Goal: Find specific page/section: Find specific page/section

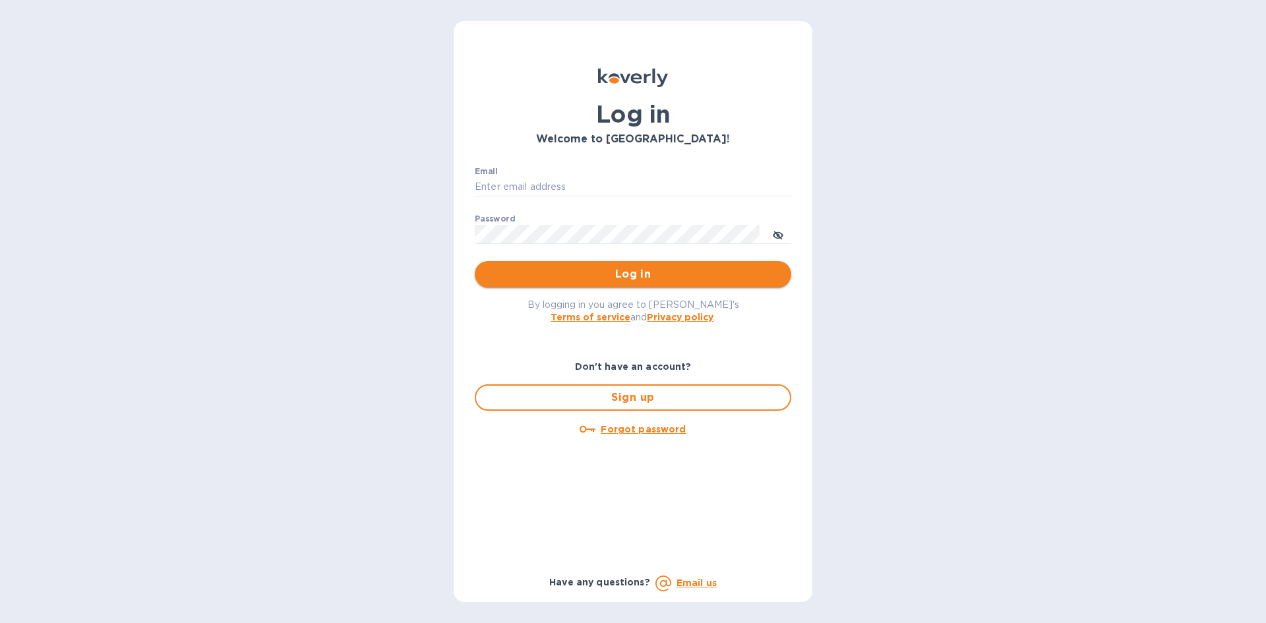
type input "[EMAIL_ADDRESS][DOMAIN_NAME]"
click at [580, 273] on span "Log in" at bounding box center [632, 274] width 295 height 16
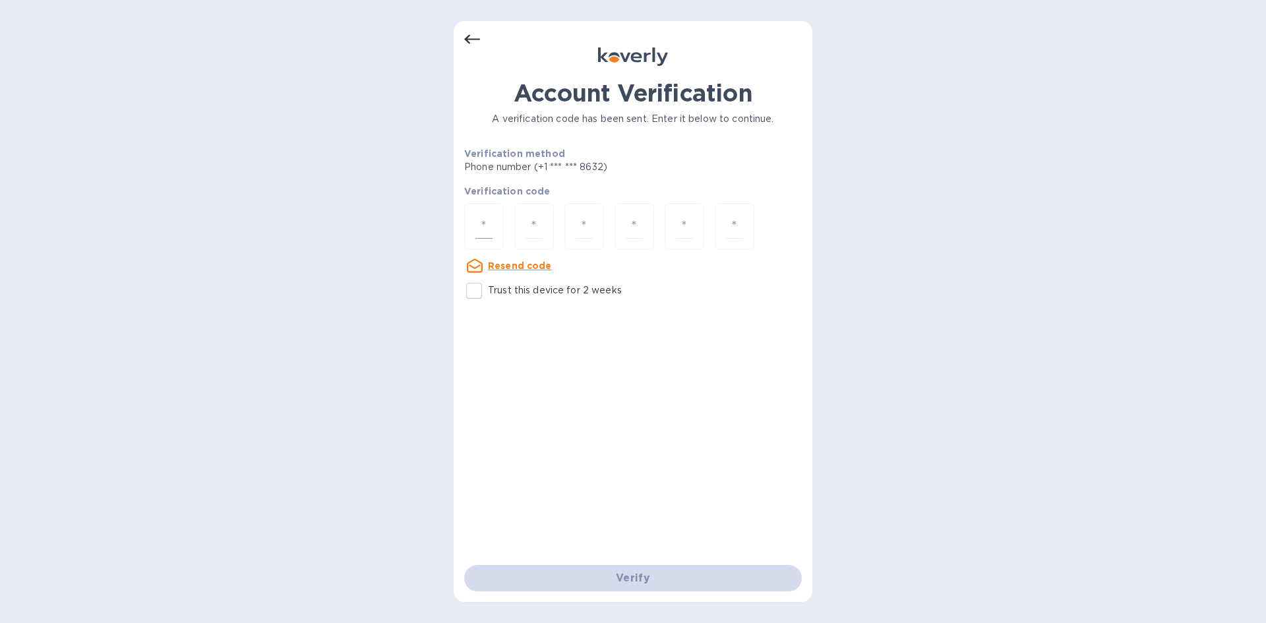
click at [484, 227] on input "number" at bounding box center [483, 226] width 17 height 24
type input "2"
type input "5"
type input "7"
type input "0"
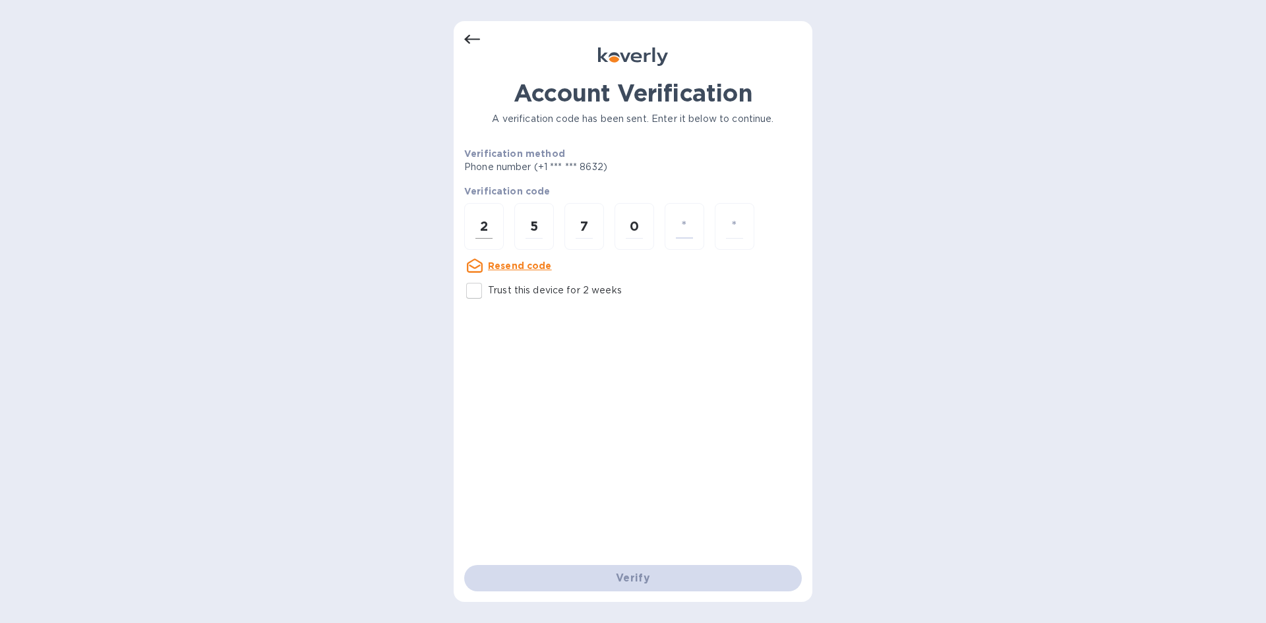
type input "2"
type input "3"
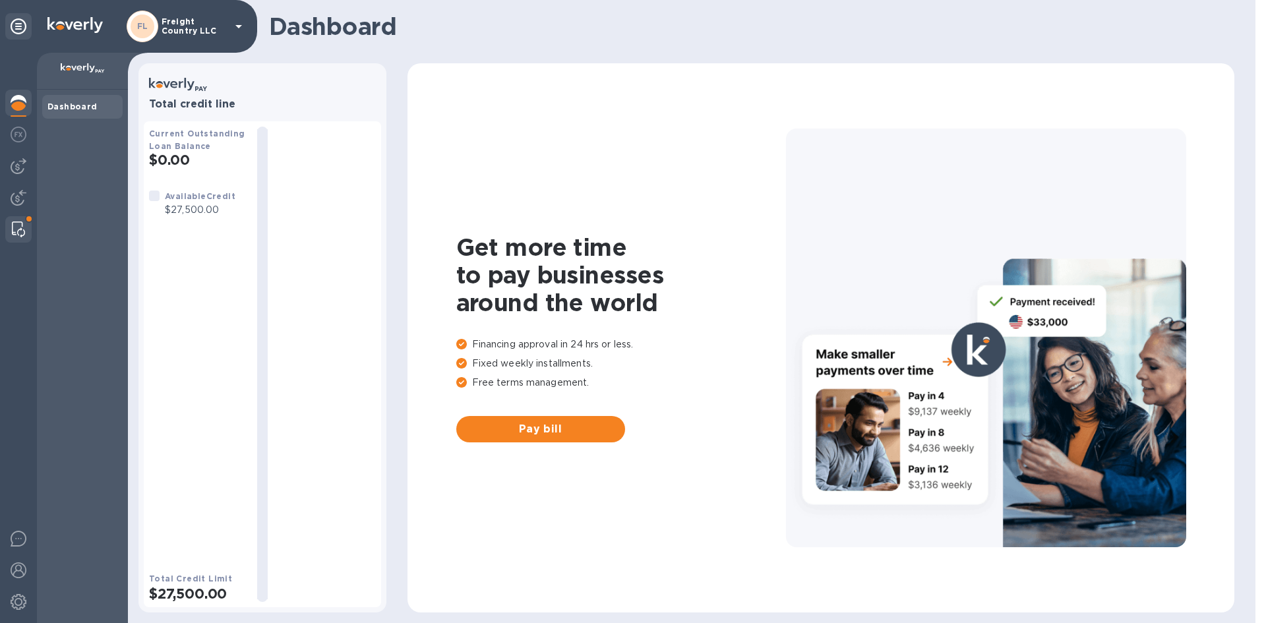
click at [10, 227] on div at bounding box center [19, 229] width 24 height 26
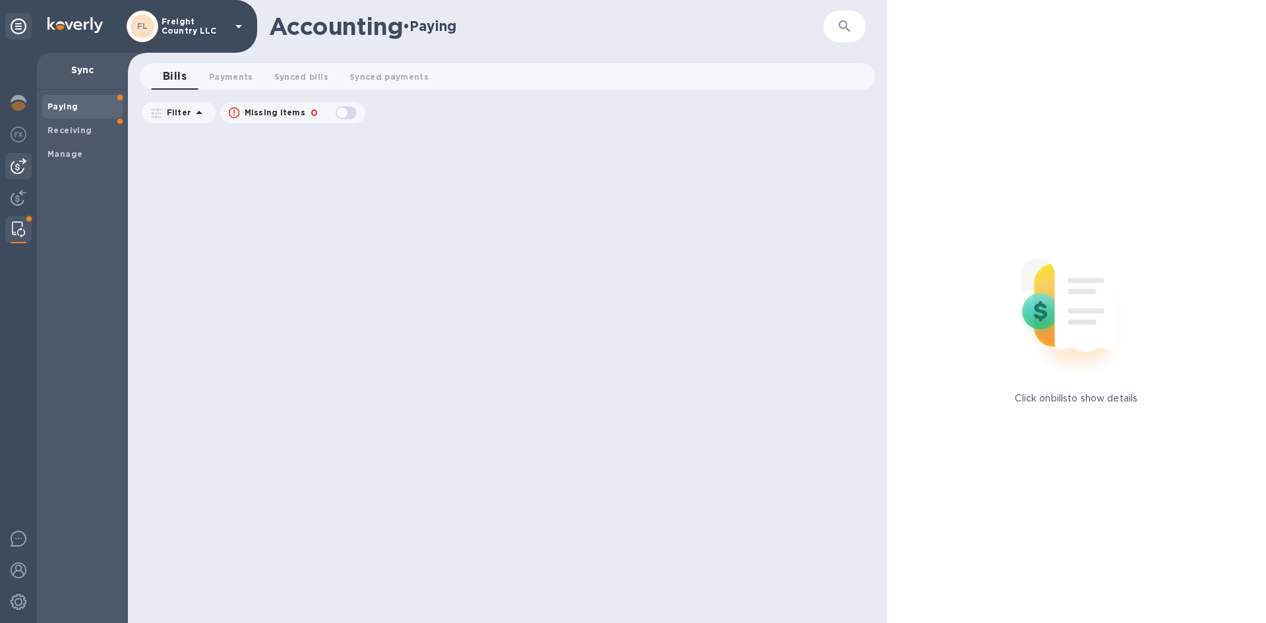
click at [18, 162] on img at bounding box center [19, 166] width 16 height 16
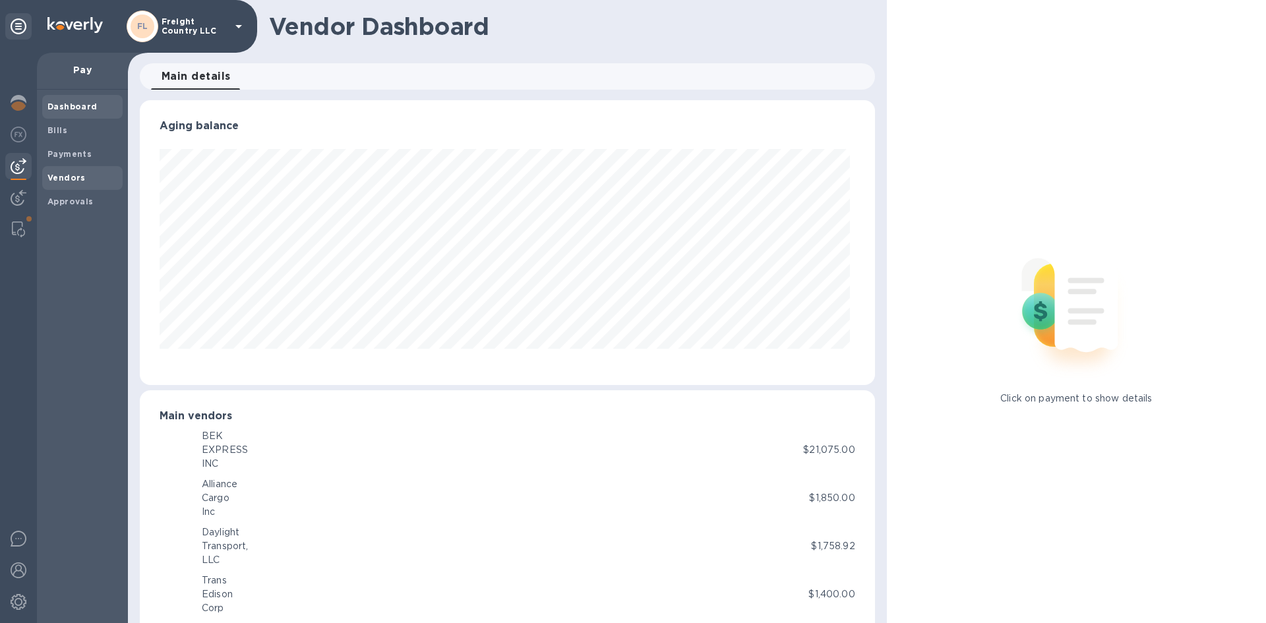
scroll to position [285, 729]
click at [61, 177] on b "Vendors" at bounding box center [66, 178] width 38 height 10
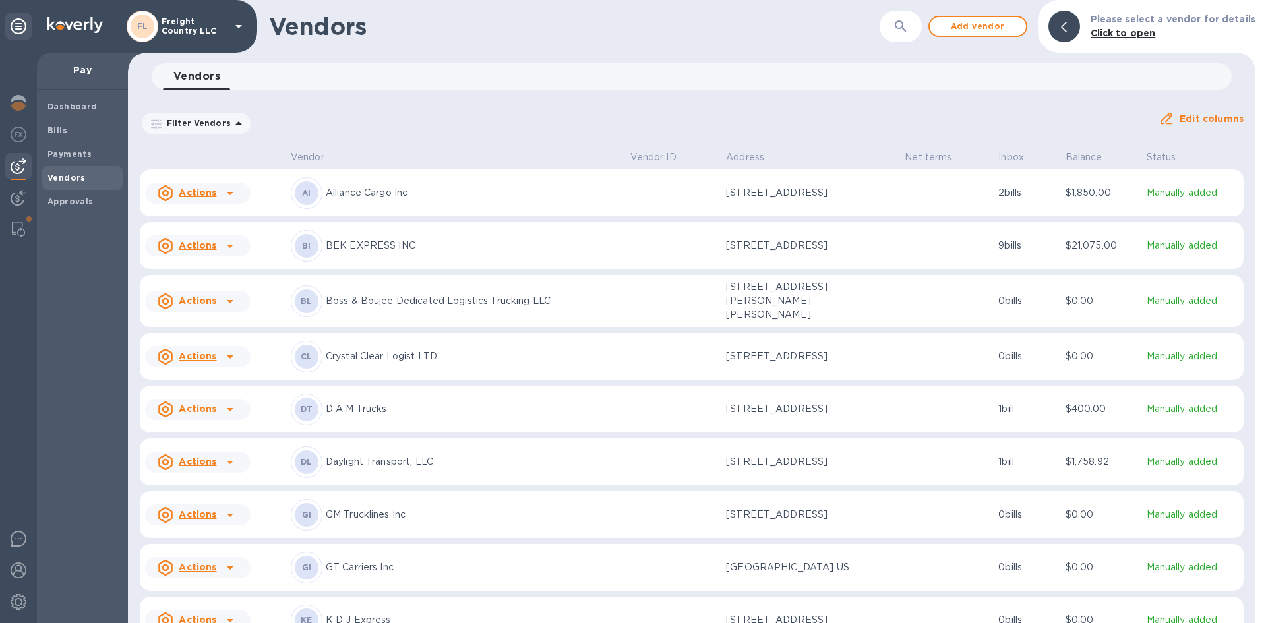
click at [901, 26] on icon "button" at bounding box center [900, 26] width 16 height 16
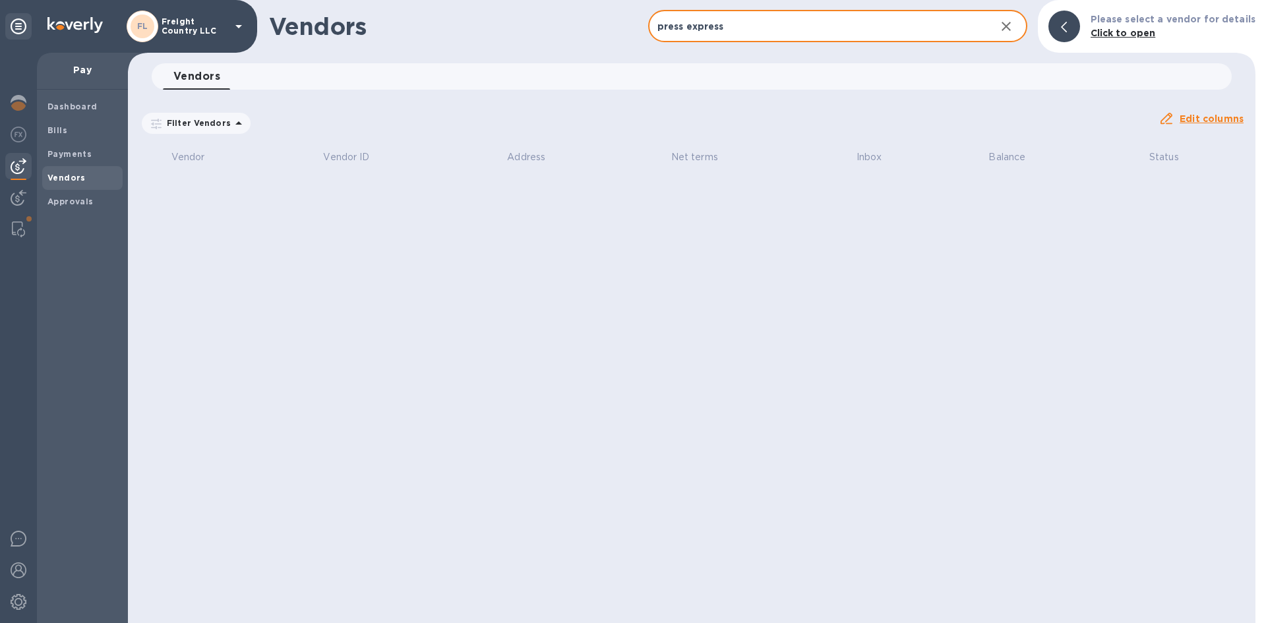
type input "press express"
